Goal: Task Accomplishment & Management: Complete application form

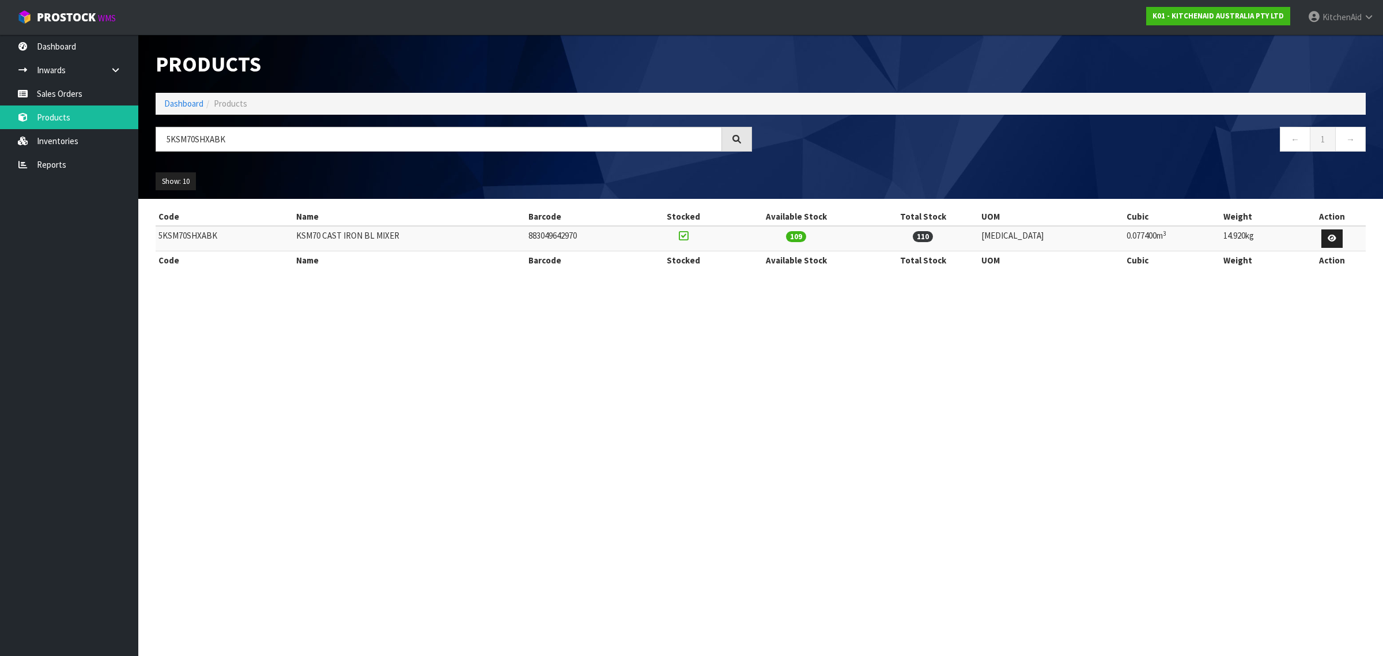
type input "5KSM70SHXABK"
click at [49, 91] on link "Sales Orders" at bounding box center [69, 94] width 138 height 24
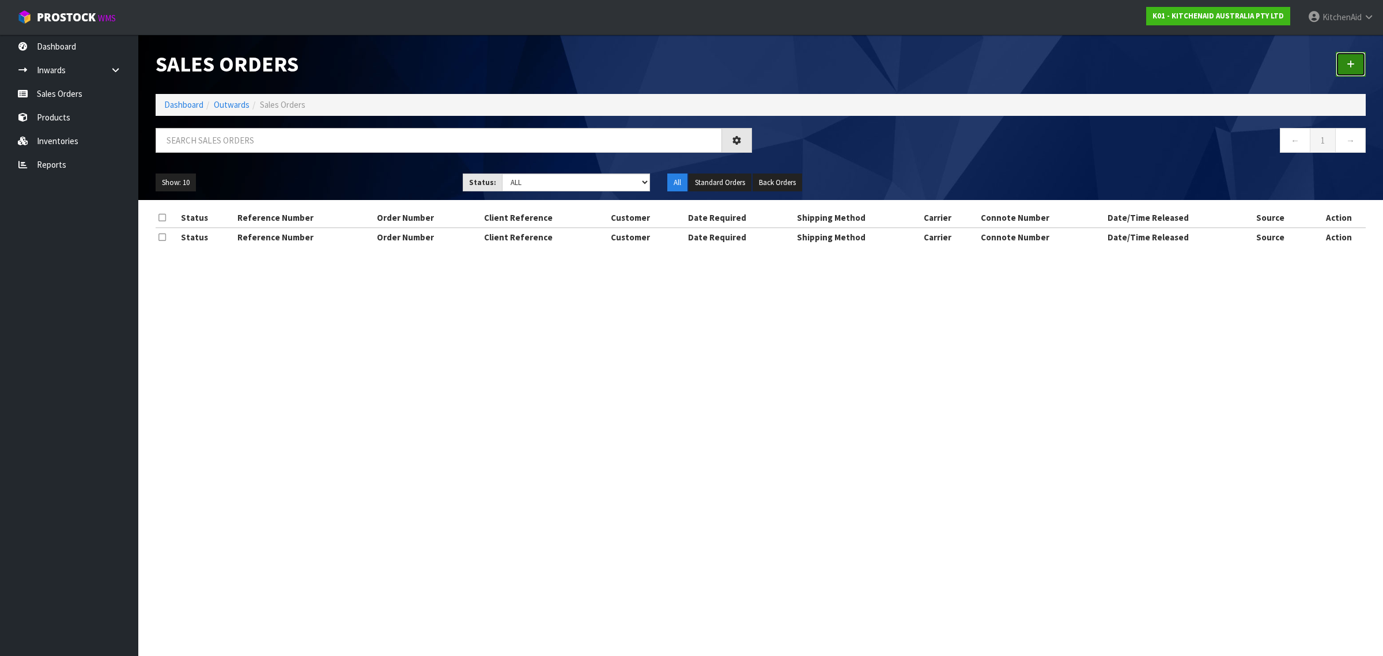
click at [1337, 68] on link at bounding box center [1351, 64] width 30 height 25
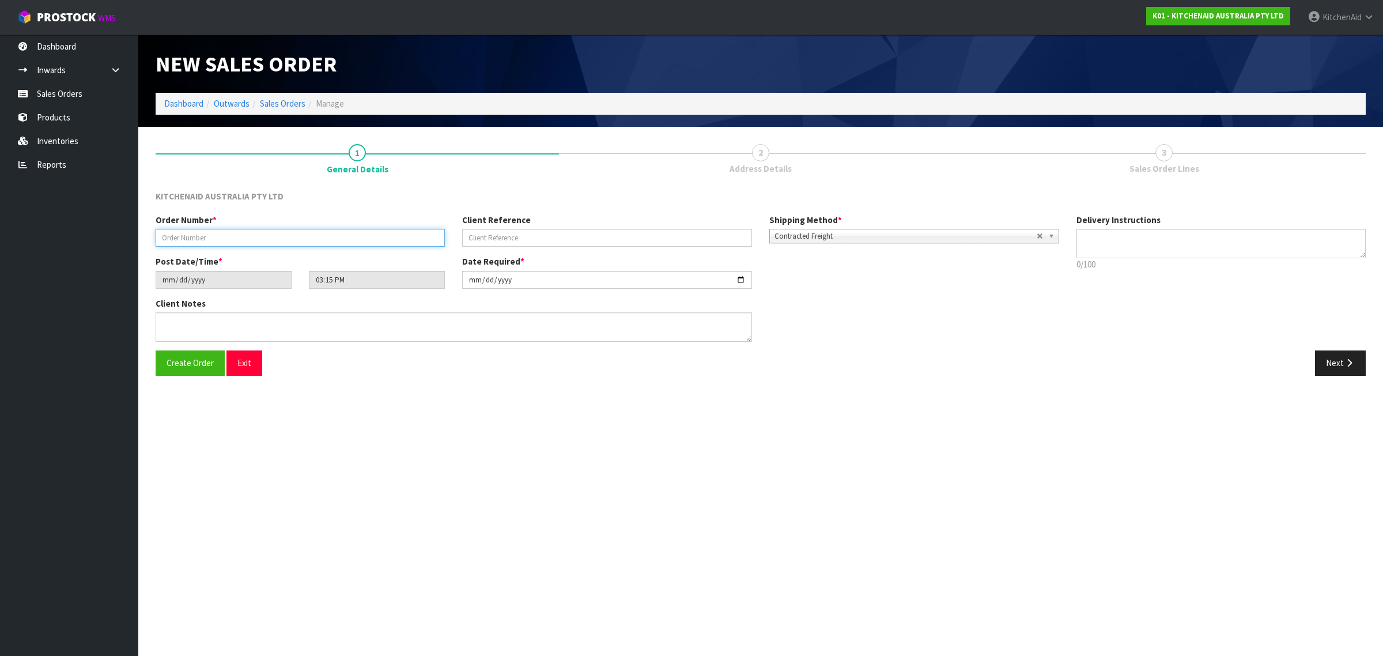
click at [223, 237] on input "text" at bounding box center [300, 238] width 289 height 18
paste input "0000011151"
type input "0000011151"
click at [500, 232] on input "text" at bounding box center [606, 238] width 289 height 18
paste input "KAAA-27798"
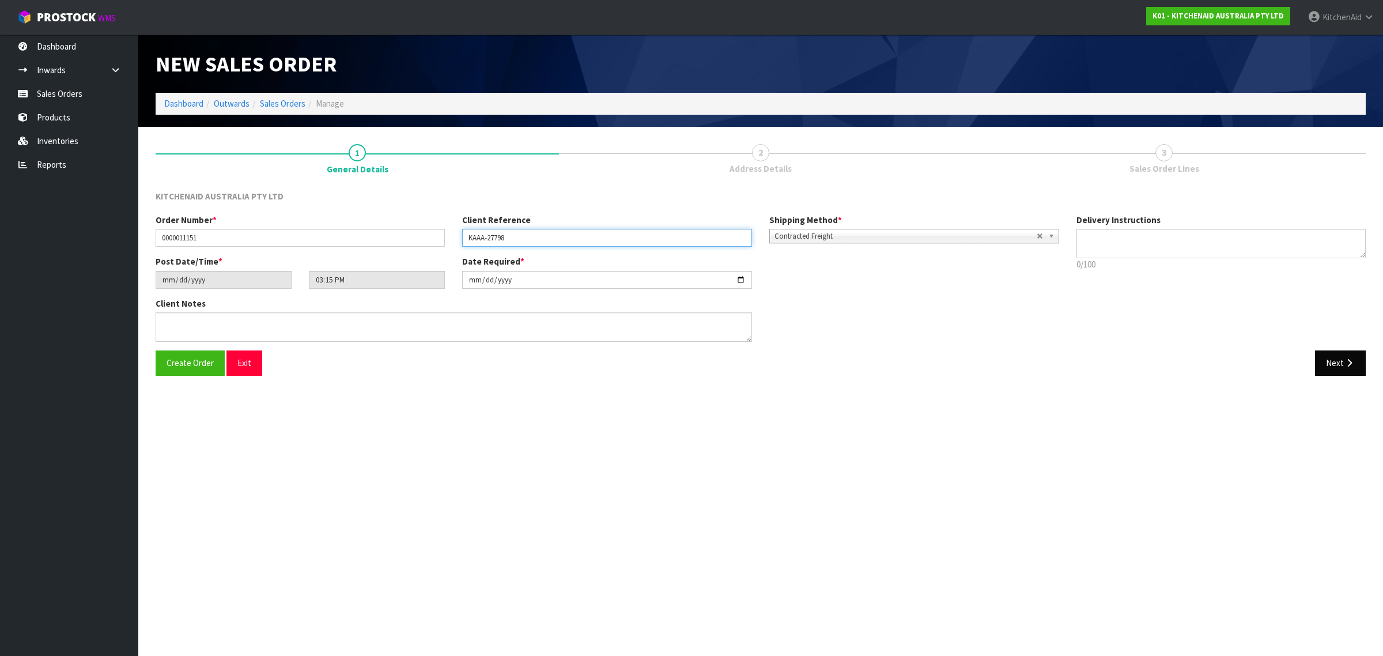
type input "KAAA-27798"
click at [1347, 367] on icon "button" at bounding box center [1349, 363] width 11 height 9
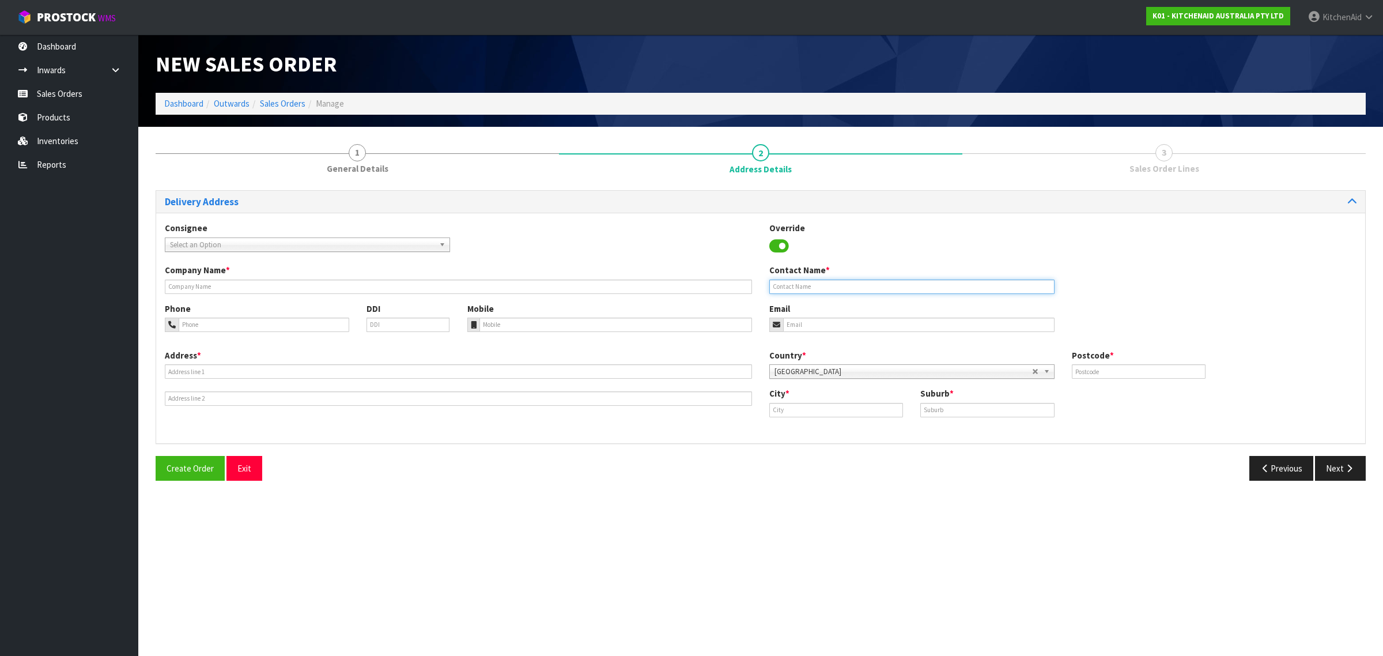
click at [878, 293] on input "text" at bounding box center [912, 287] width 285 height 14
paste input "[PERSON_NAME]"
type input "[PERSON_NAME]"
click at [828, 323] on input "email" at bounding box center [919, 325] width 272 height 14
paste input "[EMAIL_ADDRESS][DOMAIN_NAME]"
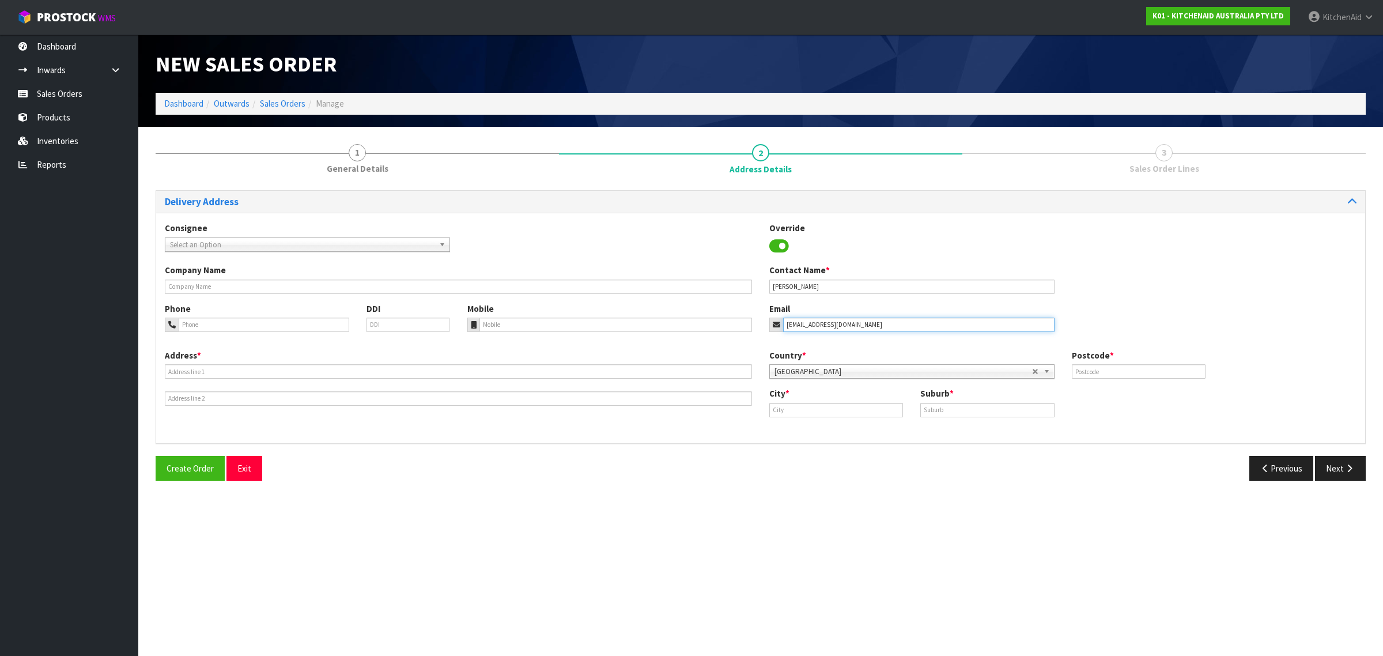
type input "[EMAIL_ADDRESS][DOMAIN_NAME]"
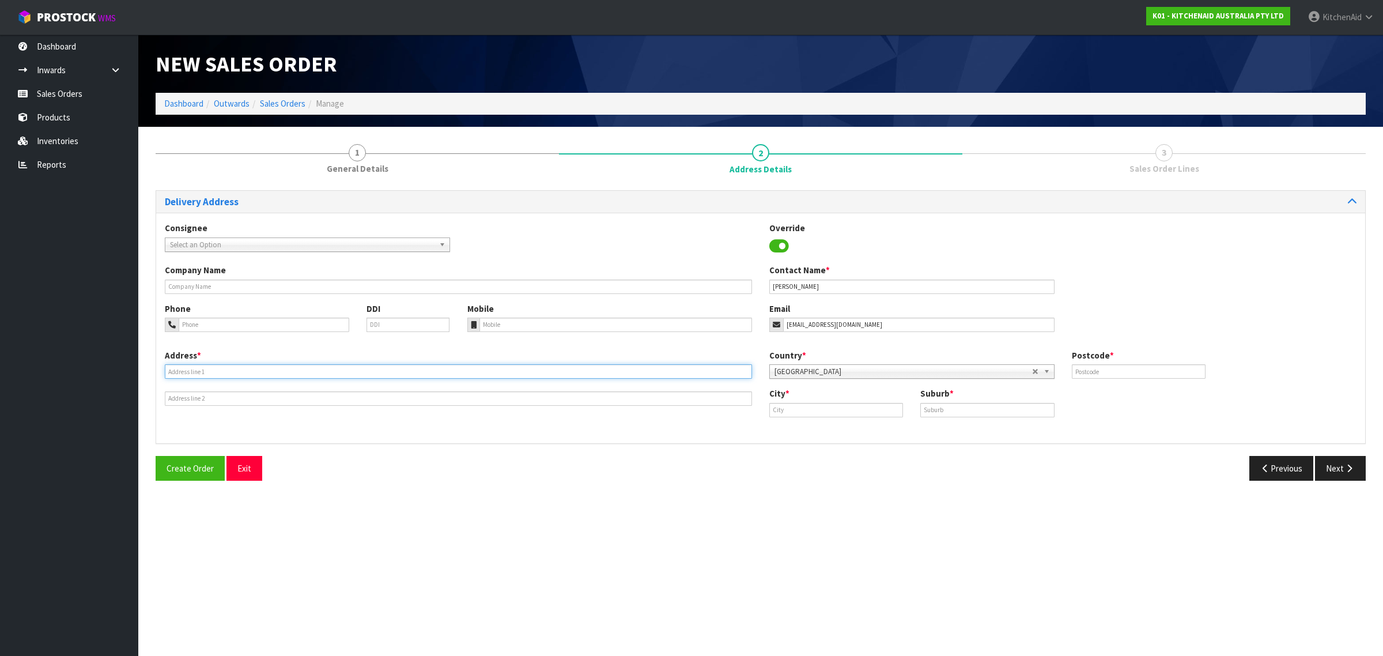
click at [214, 374] on input "text" at bounding box center [458, 371] width 587 height 14
paste input "[STREET_ADDRESS]"
click at [301, 372] on input "[STREET_ADDRESS]" at bounding box center [458, 371] width 587 height 14
drag, startPoint x: 301, startPoint y: 372, endPoint x: 307, endPoint y: 372, distance: 5.8
click at [303, 372] on input "[STREET_ADDRESS]" at bounding box center [458, 371] width 587 height 14
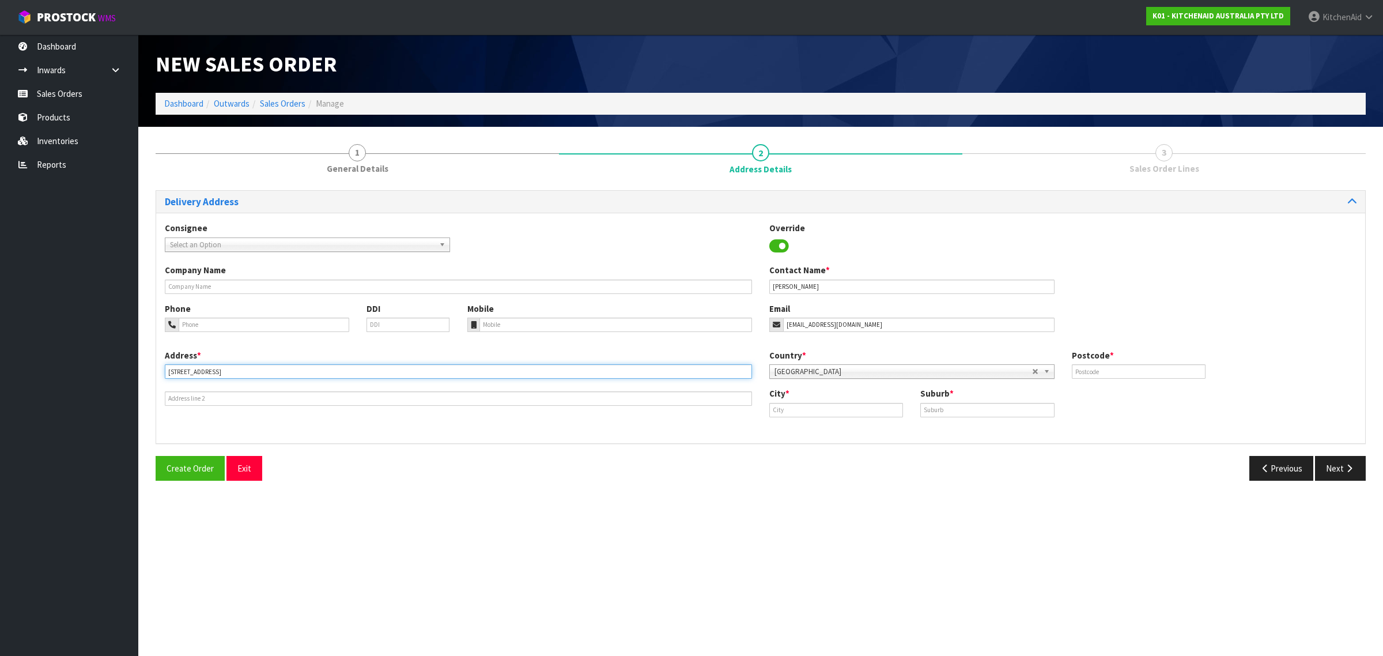
type input "[STREET_ADDRESS]"
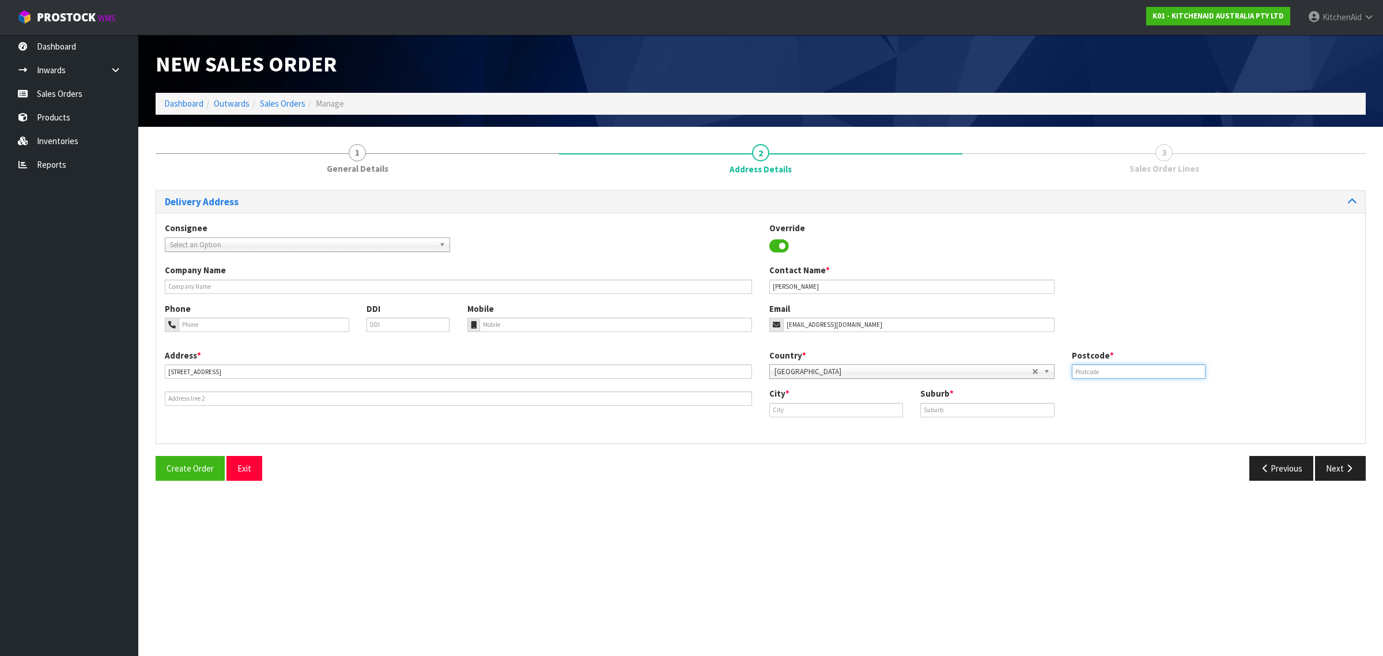
click at [1120, 366] on input "text" at bounding box center [1139, 371] width 134 height 14
paste input "8025"
type input "8025"
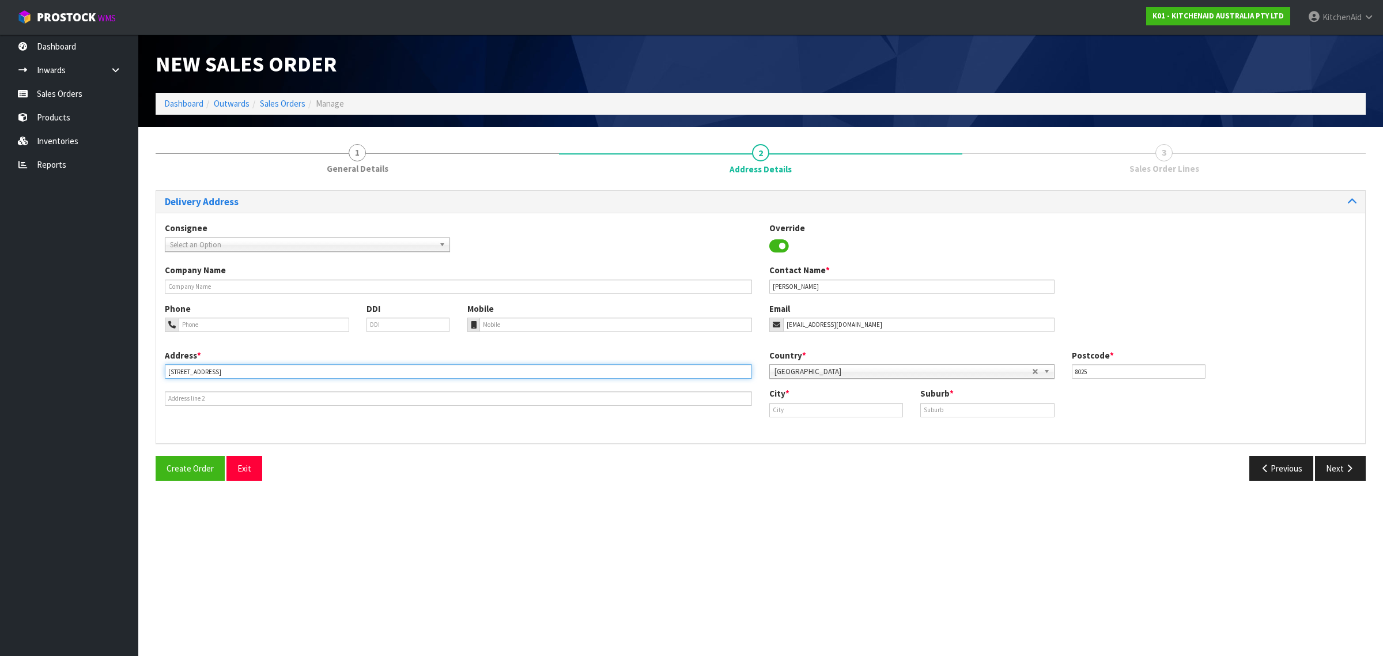
click at [289, 372] on input "[STREET_ADDRESS]" at bounding box center [458, 371] width 587 height 14
type input "[STREET_ADDRESS]"
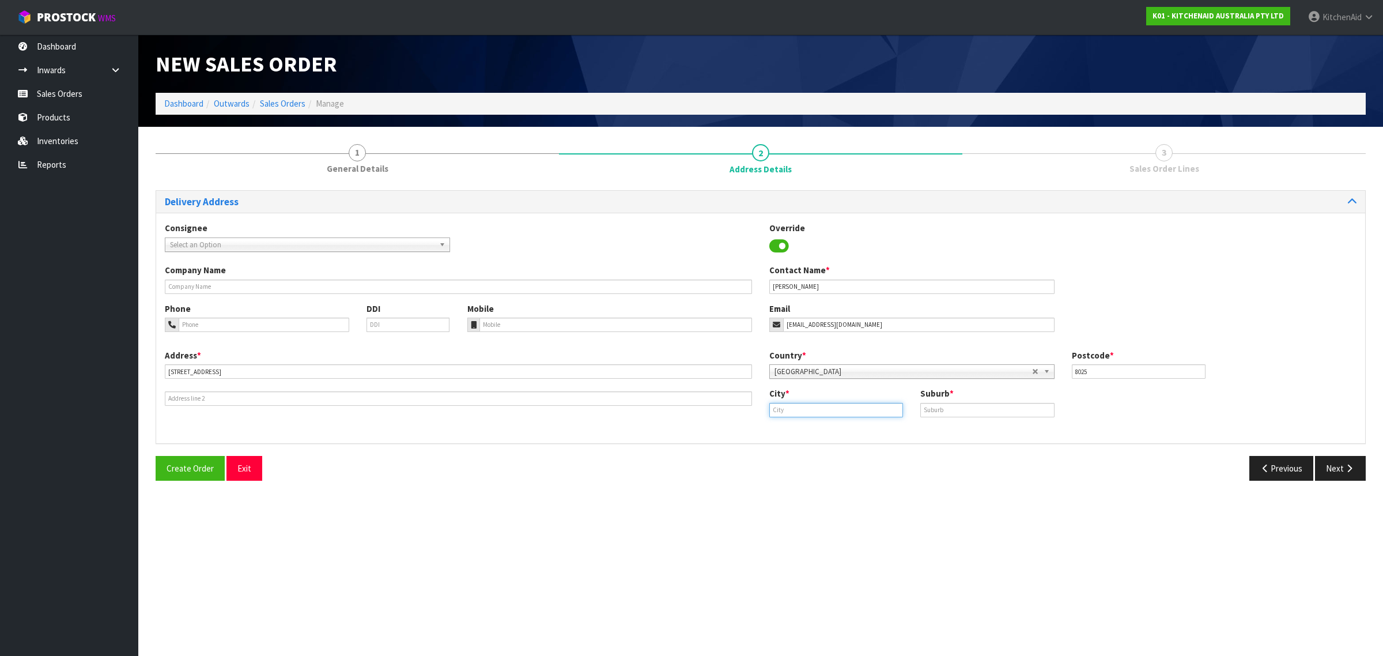
click at [860, 416] on input "text" at bounding box center [837, 410] width 134 height 14
paste input "CANTERBURY"
drag, startPoint x: 844, startPoint y: 409, endPoint x: 686, endPoint y: 413, distance: 158.6
click at [686, 413] on div "Address * [STREET_ADDRESS] Country * [GEOGRAPHIC_DATA] [GEOGRAPHIC_DATA] [GEOGR…" at bounding box center [760, 391] width 1209 height 85
click at [808, 430] on link "Chr istchurch" at bounding box center [815, 430] width 91 height 16
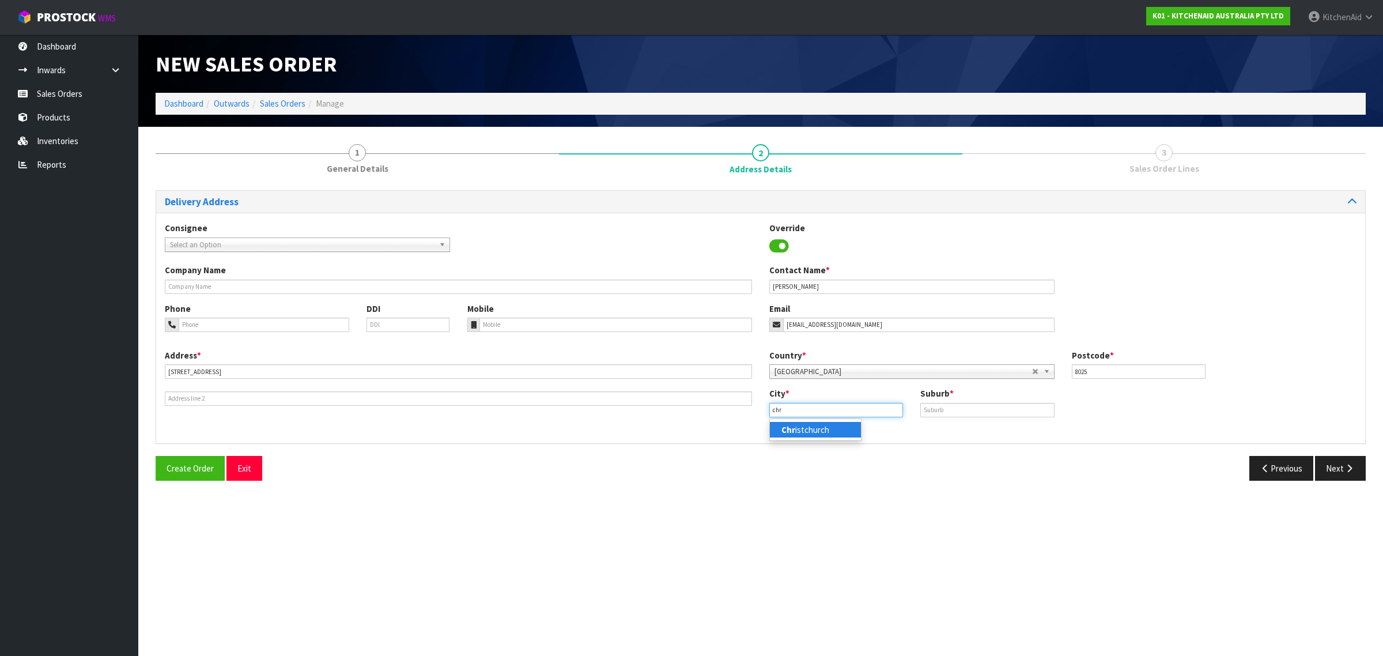
type input "[GEOGRAPHIC_DATA]"
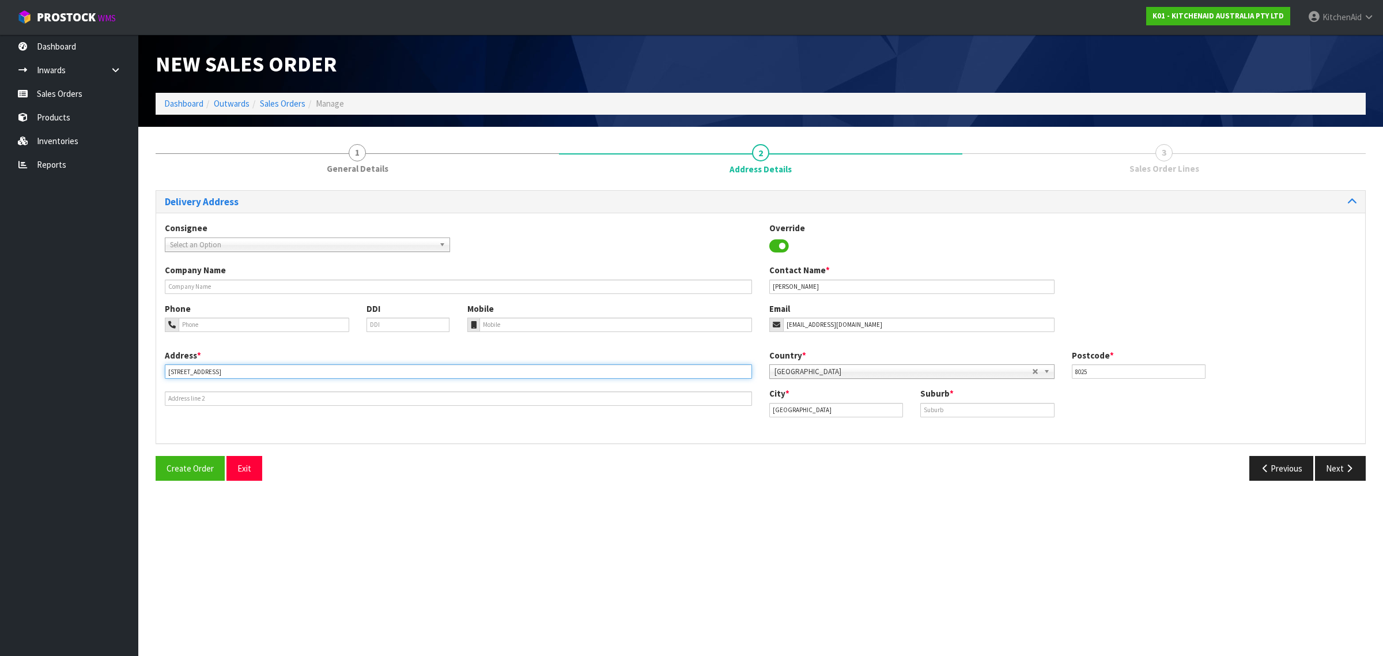
drag, startPoint x: 231, startPoint y: 369, endPoint x: 257, endPoint y: 368, distance: 26.0
click at [257, 368] on input "[STREET_ADDRESS]" at bounding box center [458, 371] width 587 height 14
type input "[STREET_ADDRESS]"
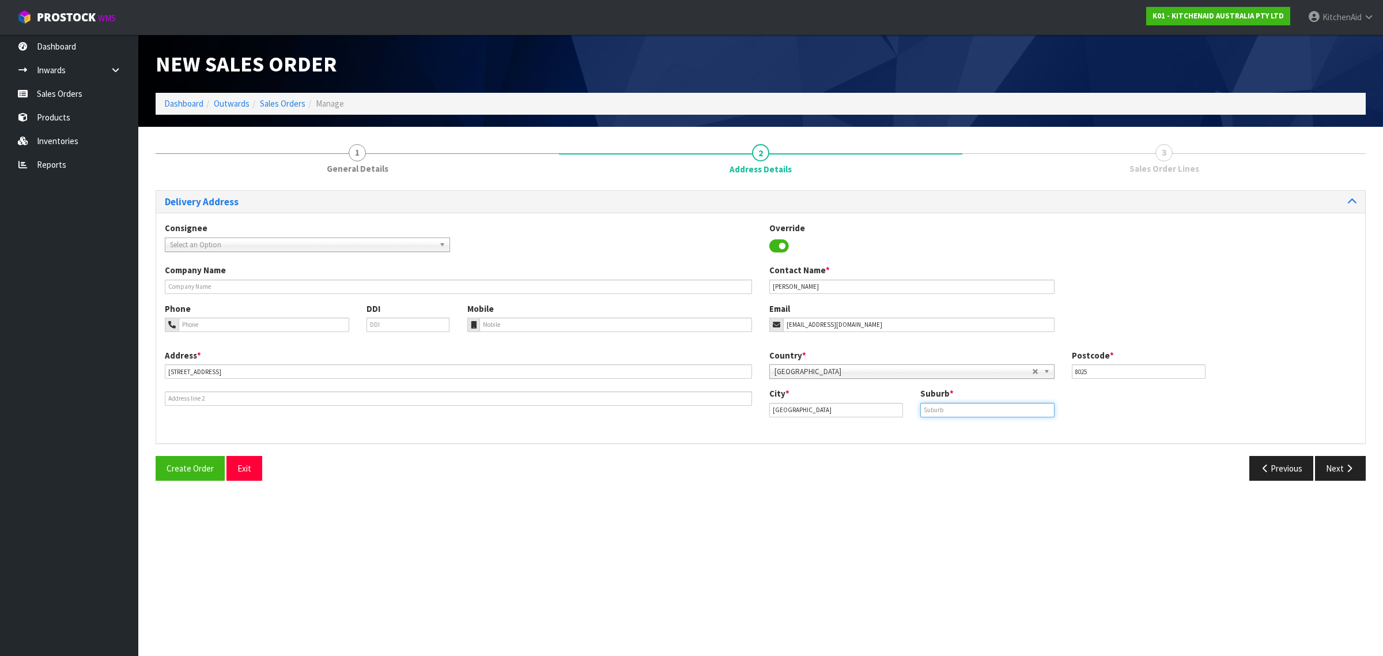
click at [1006, 406] on input "text" at bounding box center [988, 410] width 134 height 14
paste input "HOON HAY"
type input "HOON HAY"
click at [1350, 470] on icon "button" at bounding box center [1349, 468] width 11 height 9
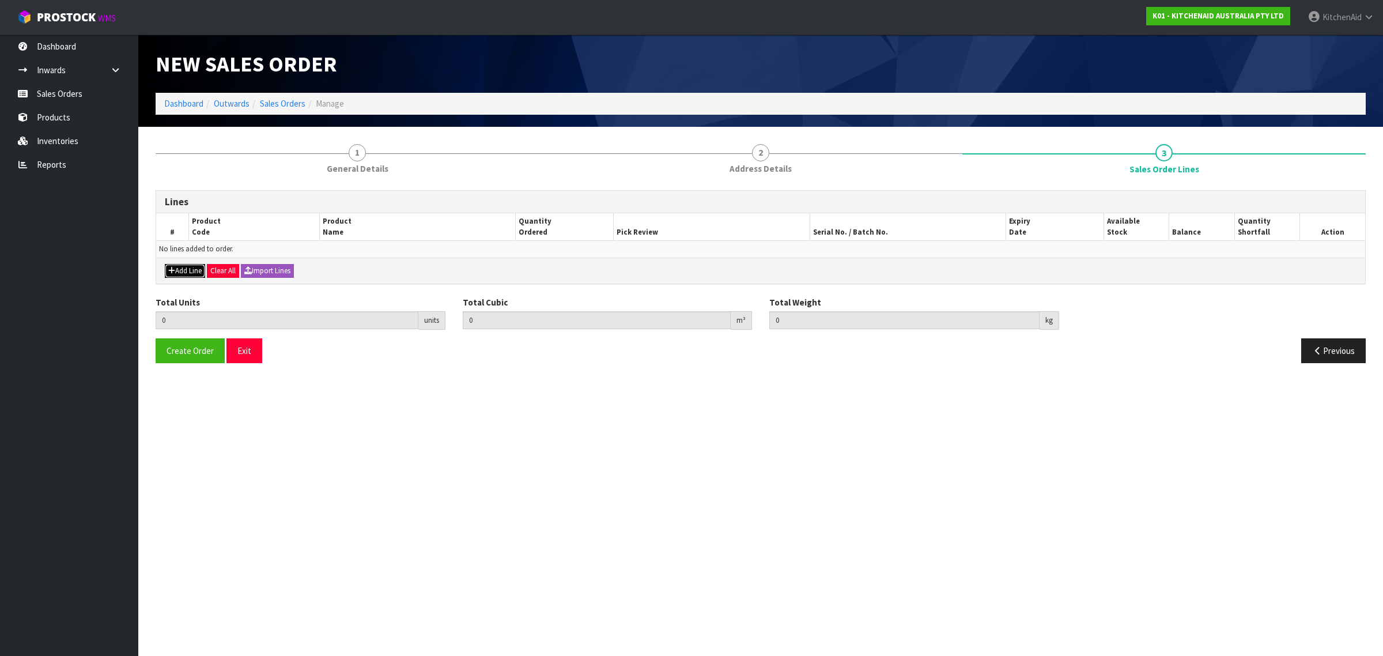
click at [179, 269] on button "Add Line" at bounding box center [185, 271] width 40 height 14
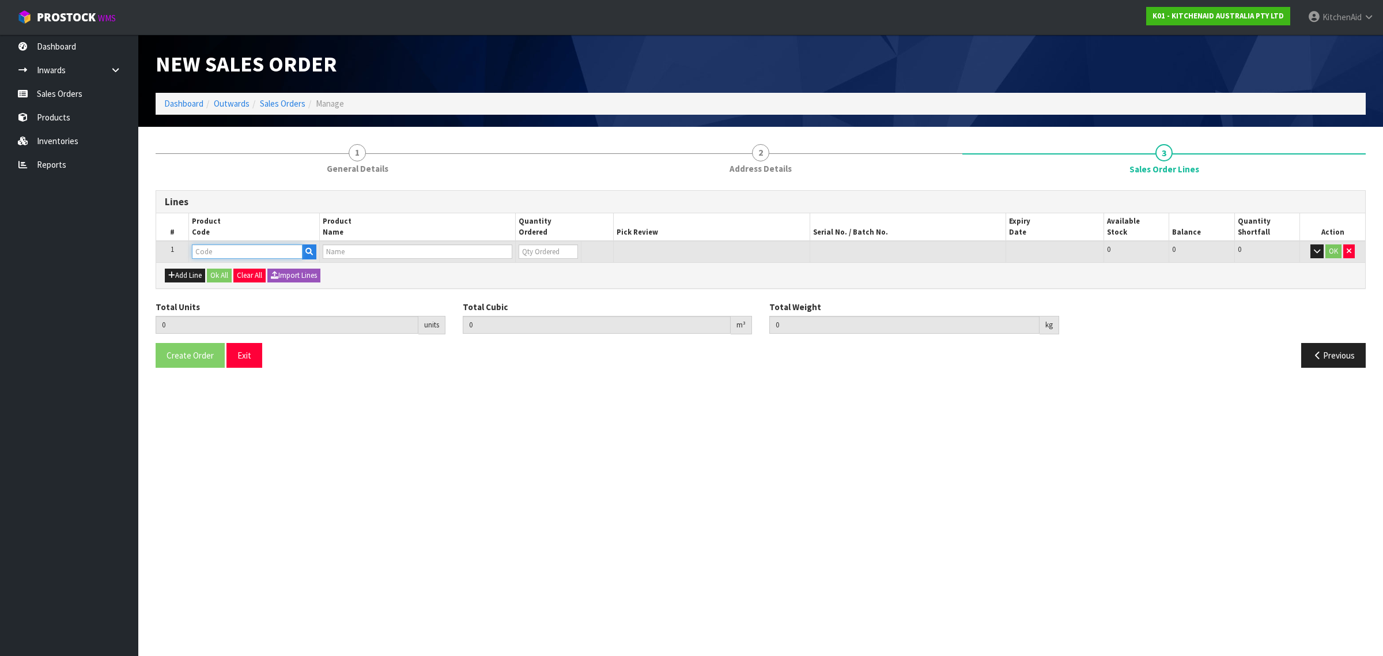
click at [237, 255] on input "text" at bounding box center [247, 251] width 111 height 14
paste input "5KSM70SHXABK"
type input "5KSM70SHXABK"
type input "0.000000"
type input "0.000"
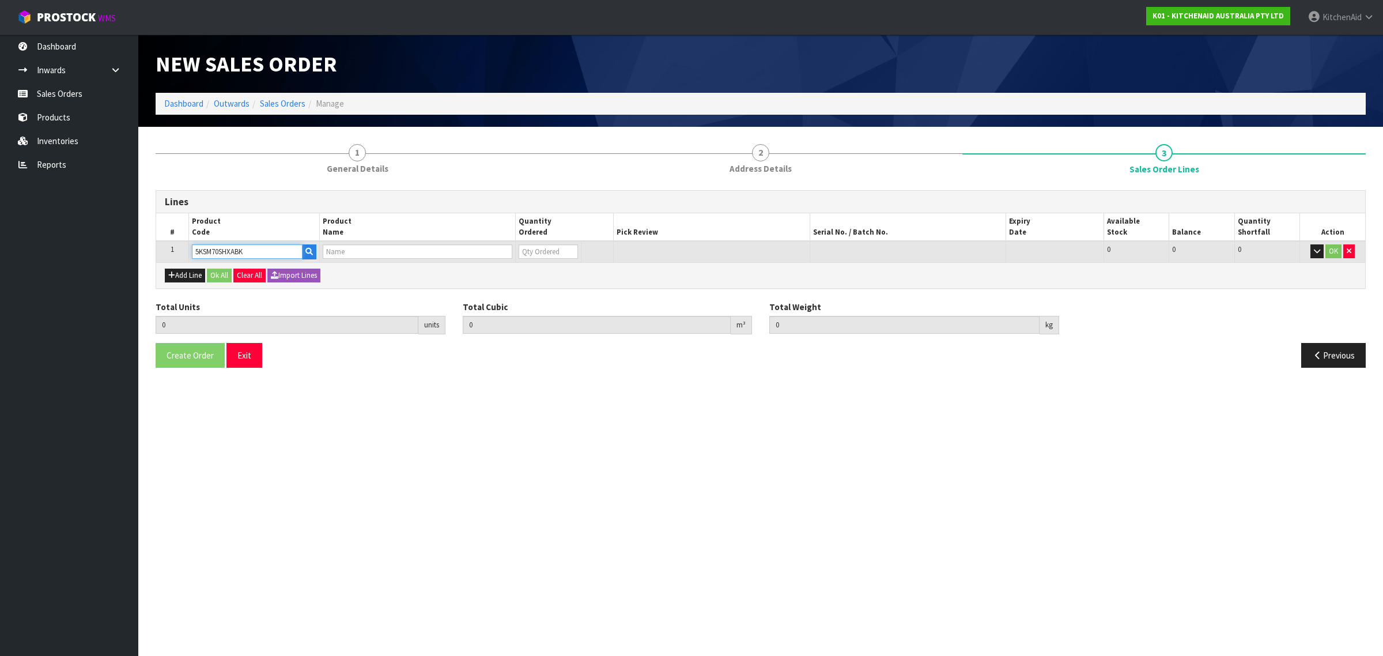
type input "KSM70 CAST IRON BL MIXER"
type input "0"
type input "5KSM70SHXABK"
type input "1"
type input "0.0731"
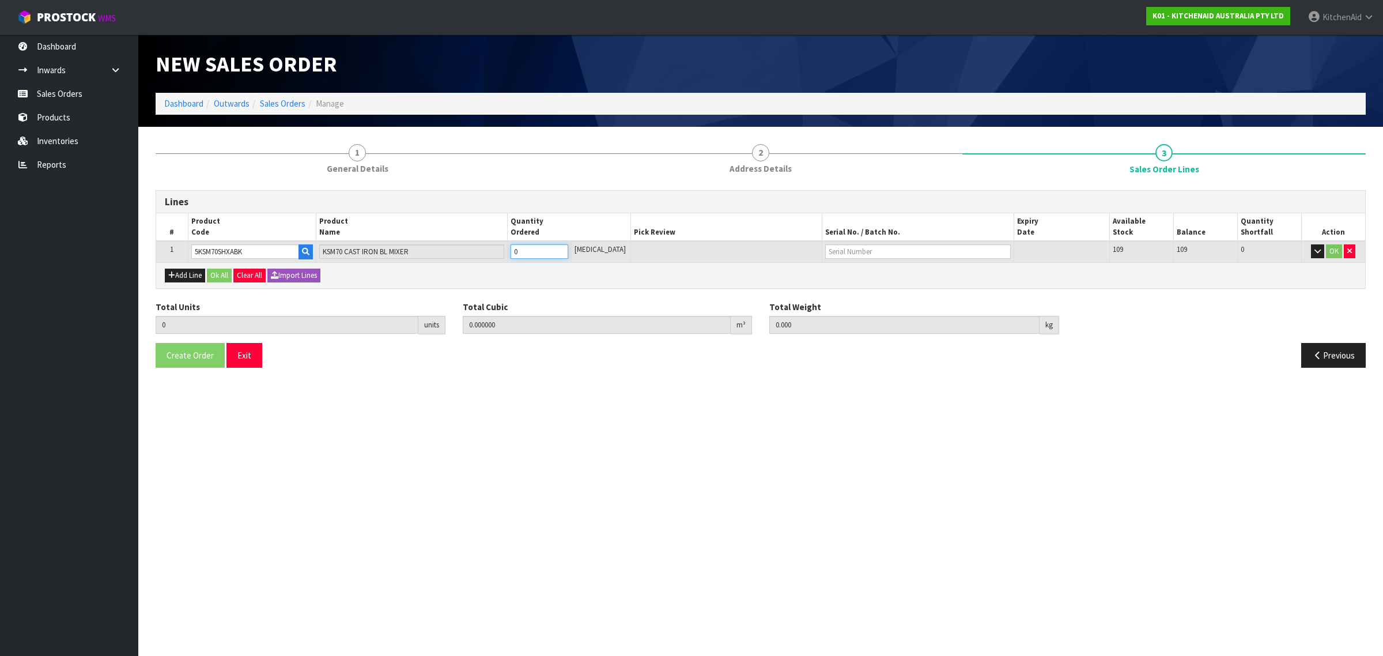
type input "15.12"
type input "1"
click at [568, 247] on input "1" at bounding box center [540, 251] width 58 height 14
click at [225, 269] on button "Ok All" at bounding box center [219, 276] width 25 height 14
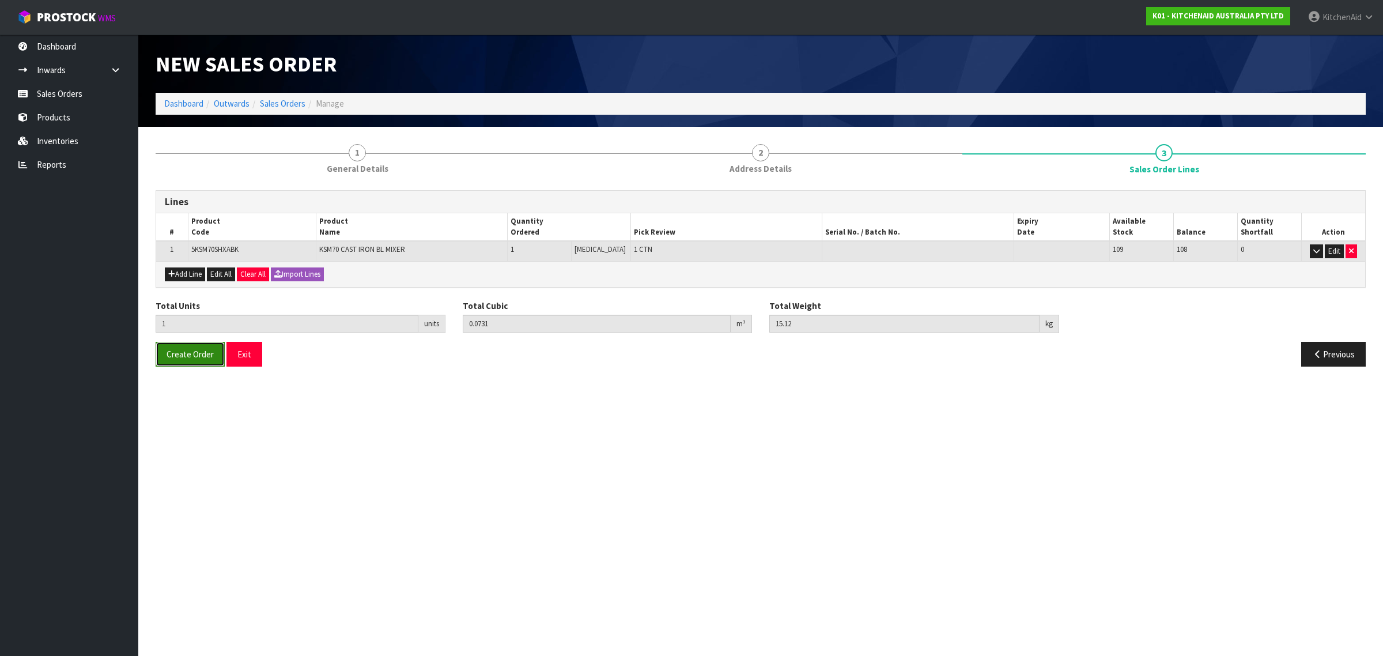
click at [197, 361] on button "Create Order" at bounding box center [190, 354] width 69 height 25
